Goal: Find specific page/section: Locate item on page

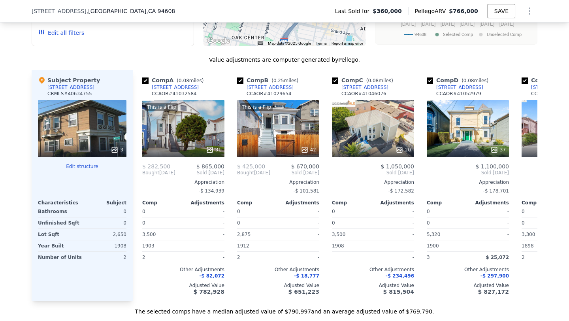
scroll to position [659, 0]
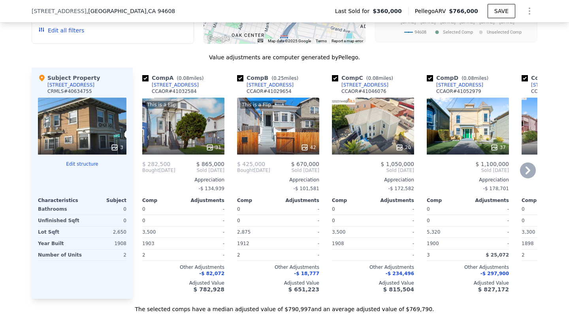
click at [304, 130] on div "This is a Flip 42" at bounding box center [278, 126] width 82 height 57
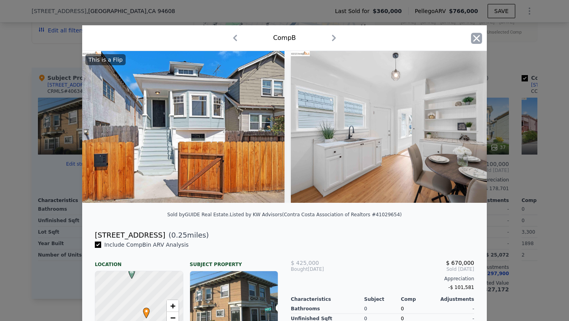
click at [473, 38] on icon "button" at bounding box center [476, 38] width 11 height 11
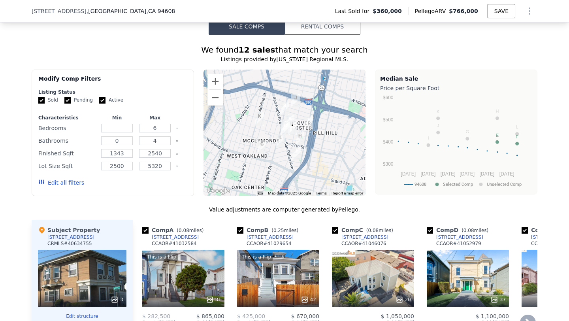
scroll to position [483, 0]
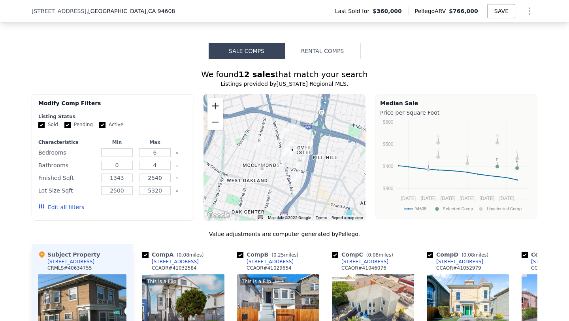
click at [216, 104] on button "Zoom in" at bounding box center [215, 106] width 16 height 16
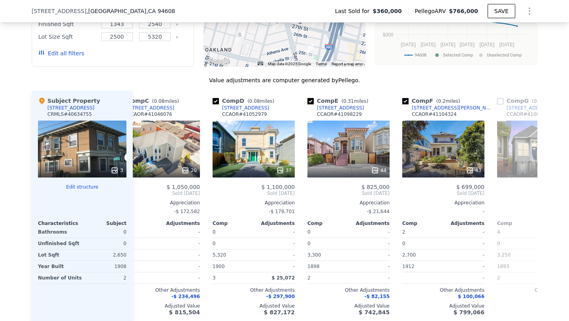
scroll to position [0, 228]
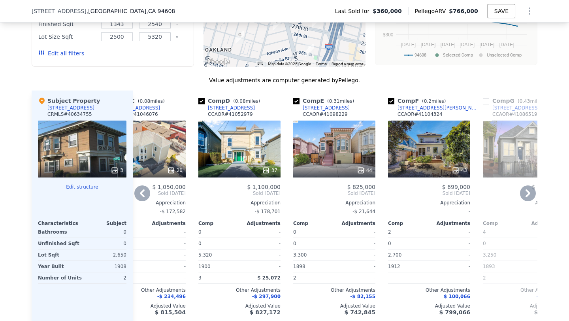
click at [365, 156] on div "44" at bounding box center [334, 148] width 82 height 57
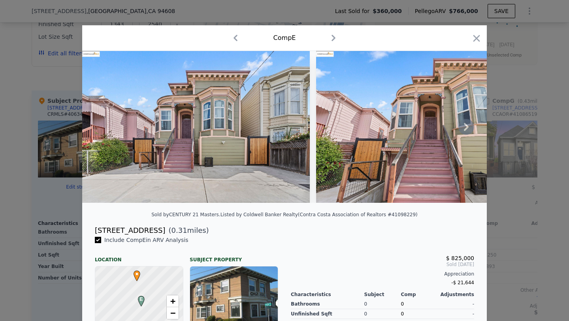
click at [466, 125] on icon at bounding box center [466, 127] width 5 height 8
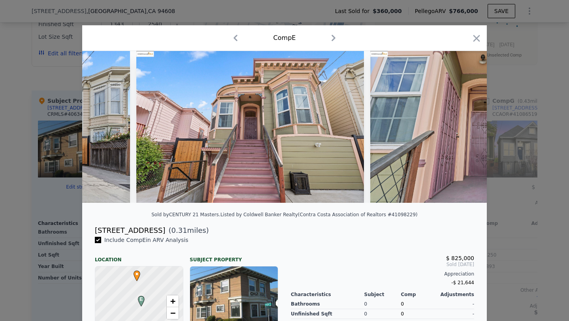
scroll to position [0, 190]
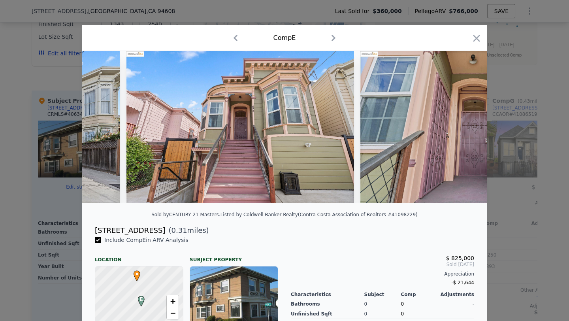
click at [466, 125] on img at bounding box center [473, 127] width 227 height 152
click at [466, 125] on icon at bounding box center [466, 127] width 5 height 8
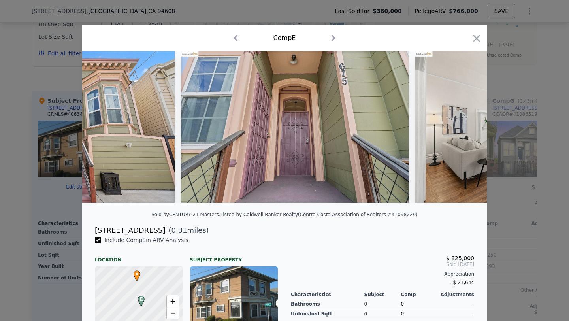
scroll to position [0, 379]
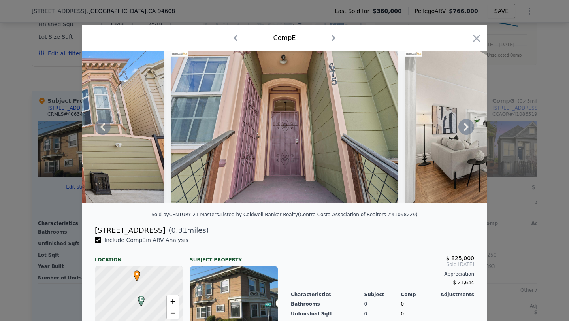
click at [365, 144] on img at bounding box center [284, 127] width 227 height 152
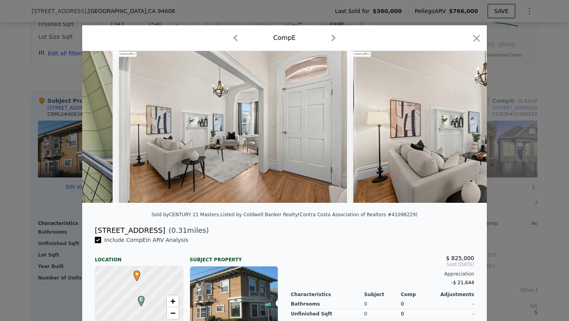
scroll to position [0, 665]
click at [467, 123] on icon at bounding box center [466, 127] width 16 height 16
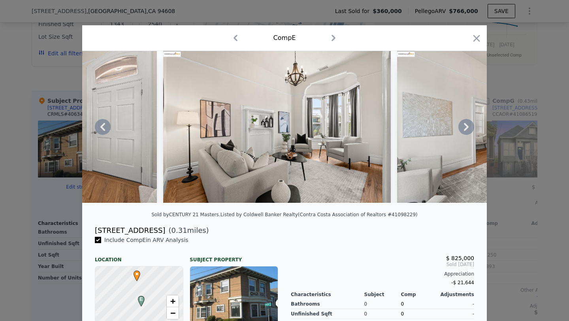
click at [467, 123] on icon at bounding box center [466, 127] width 16 height 16
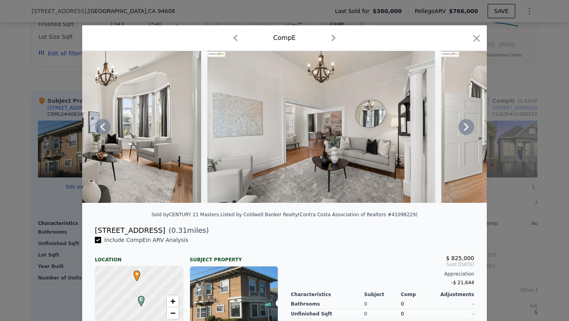
click at [467, 123] on icon at bounding box center [466, 127] width 16 height 16
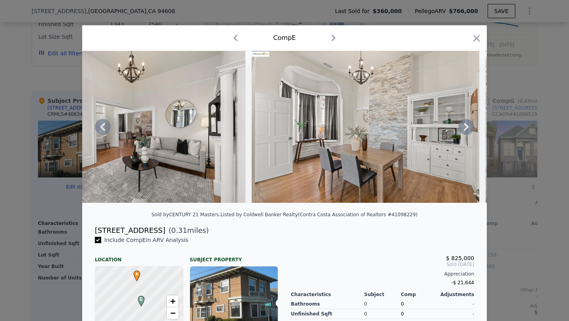
click at [467, 123] on icon at bounding box center [466, 127] width 16 height 16
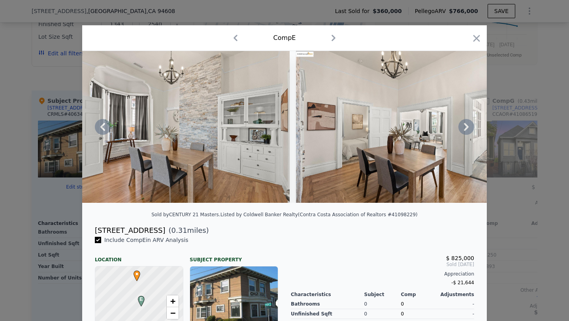
click at [467, 123] on icon at bounding box center [466, 127] width 16 height 16
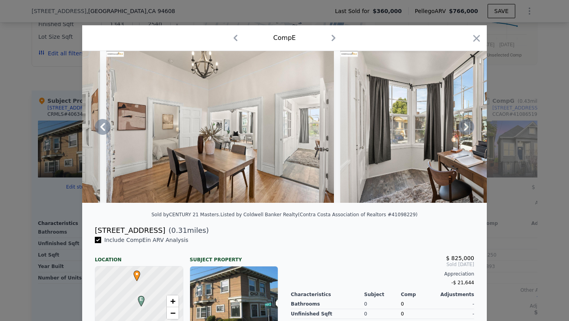
click at [467, 123] on icon at bounding box center [466, 127] width 16 height 16
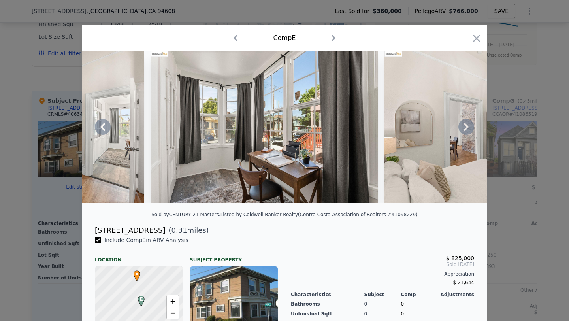
click at [467, 123] on icon at bounding box center [466, 127] width 16 height 16
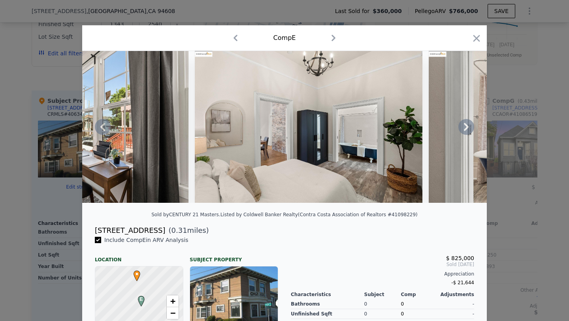
click at [467, 123] on icon at bounding box center [466, 127] width 16 height 16
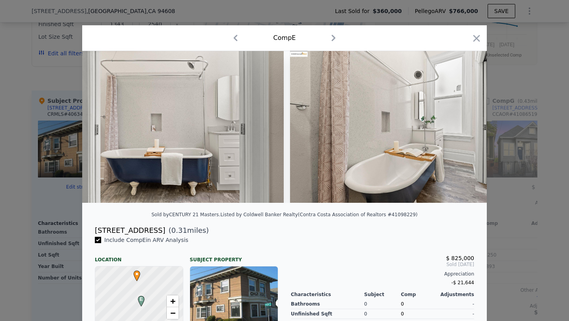
scroll to position [0, 2370]
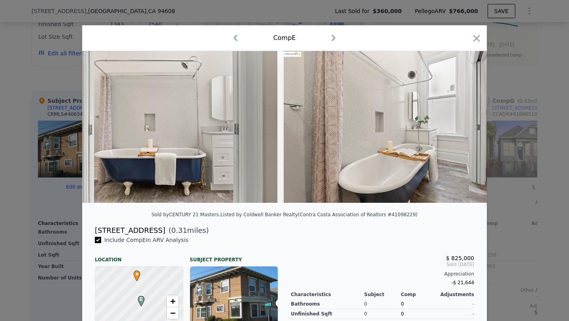
click at [467, 123] on div at bounding box center [284, 127] width 404 height 152
click at [467, 123] on icon at bounding box center [466, 127] width 16 height 16
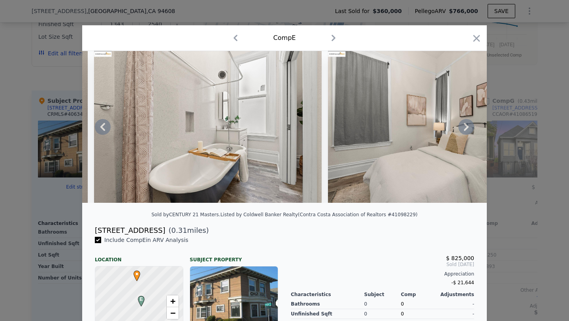
click at [467, 123] on icon at bounding box center [466, 127] width 16 height 16
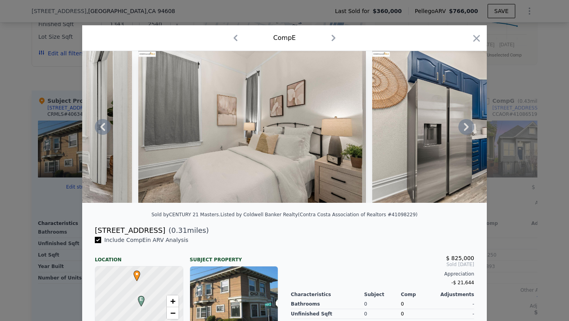
click at [467, 123] on icon at bounding box center [466, 127] width 16 height 16
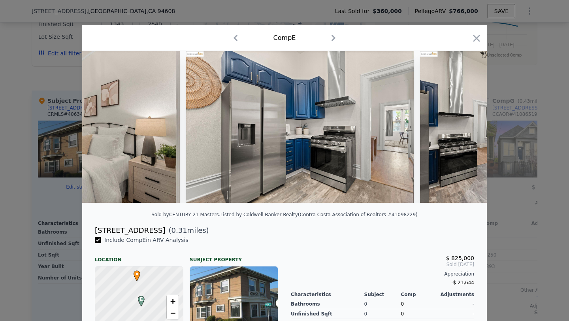
scroll to position [0, 2939]
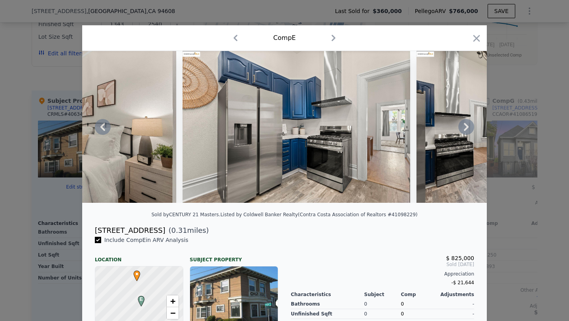
click at [467, 123] on div at bounding box center [284, 127] width 404 height 152
click at [467, 123] on icon at bounding box center [466, 127] width 16 height 16
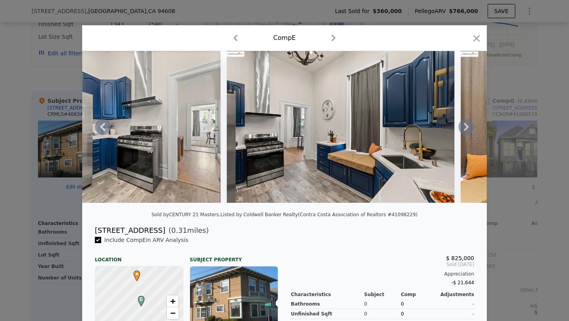
click at [467, 123] on icon at bounding box center [466, 127] width 16 height 16
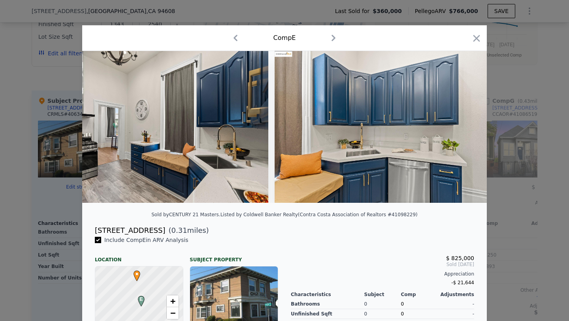
scroll to position [0, 3318]
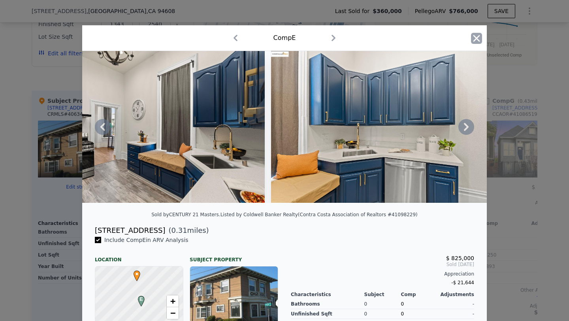
click at [474, 38] on icon "button" at bounding box center [476, 38] width 11 height 11
